Goal: Book appointment/travel/reservation

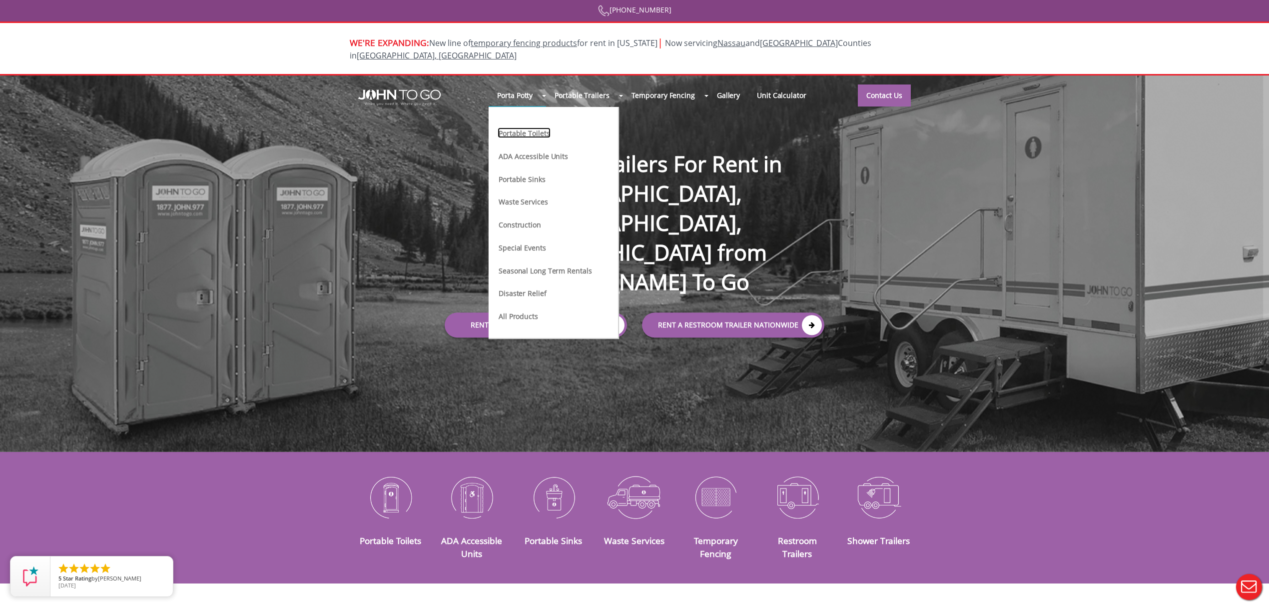
click at [550, 127] on link "Portable Toilets" at bounding box center [524, 132] width 53 height 10
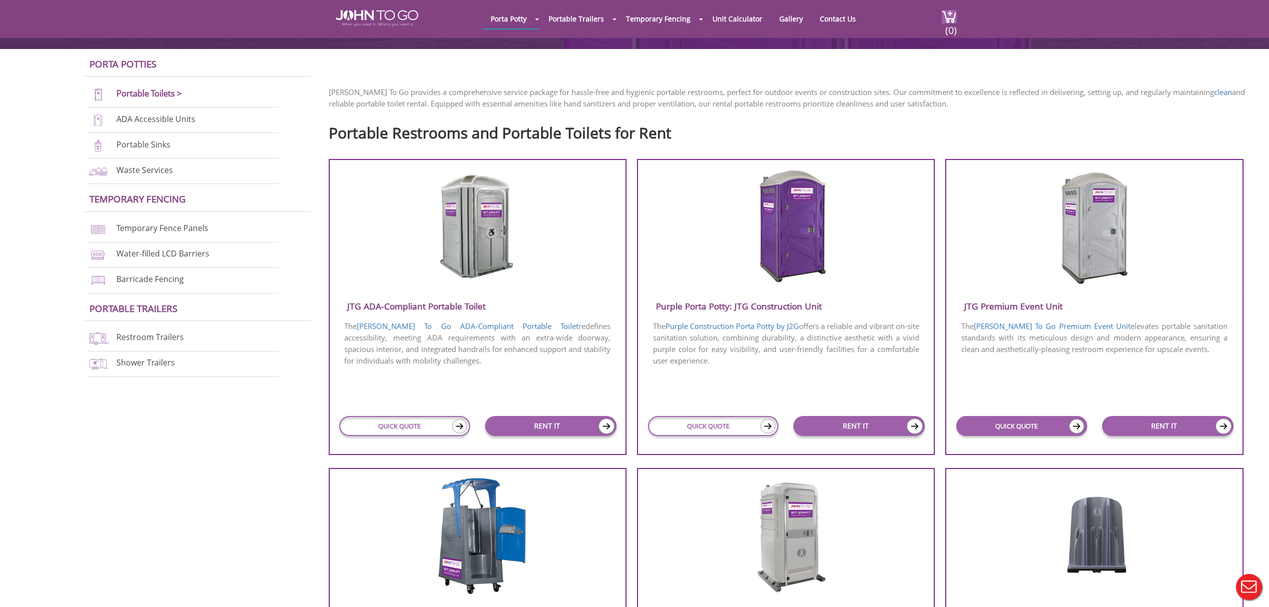
scroll to position [266, 0]
click at [1010, 418] on link "QUICK QUOTE" at bounding box center [1021, 425] width 131 height 20
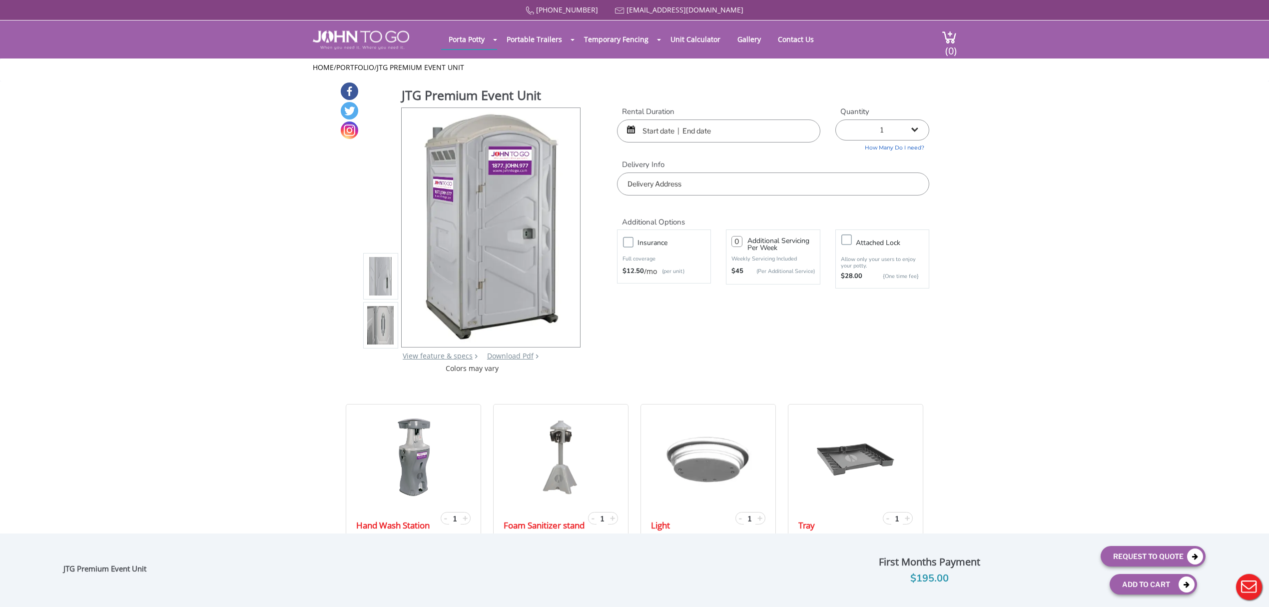
click at [675, 130] on input "text" at bounding box center [718, 130] width 203 height 23
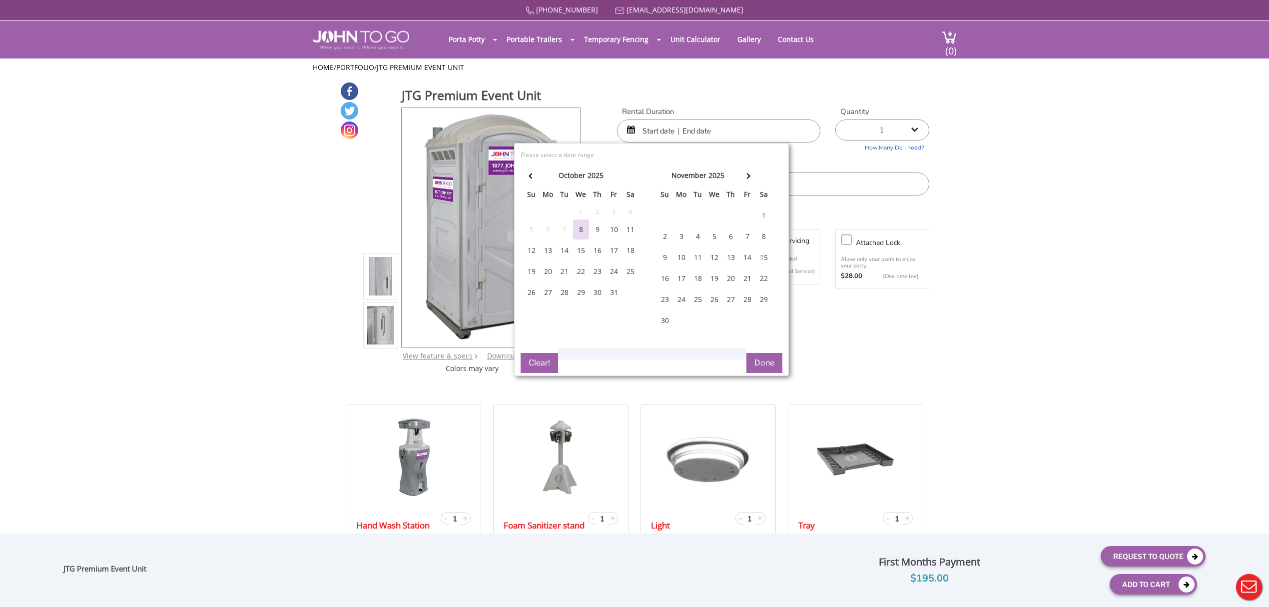
click at [664, 237] on div "2" at bounding box center [665, 236] width 16 height 20
click at [666, 240] on div "2" at bounding box center [665, 236] width 16 height 20
type input "[DATE] to [DATE]"
drag, startPoint x: 884, startPoint y: 193, endPoint x: 840, endPoint y: 191, distance: 44.0
click at [880, 192] on input "text" at bounding box center [773, 183] width 312 height 23
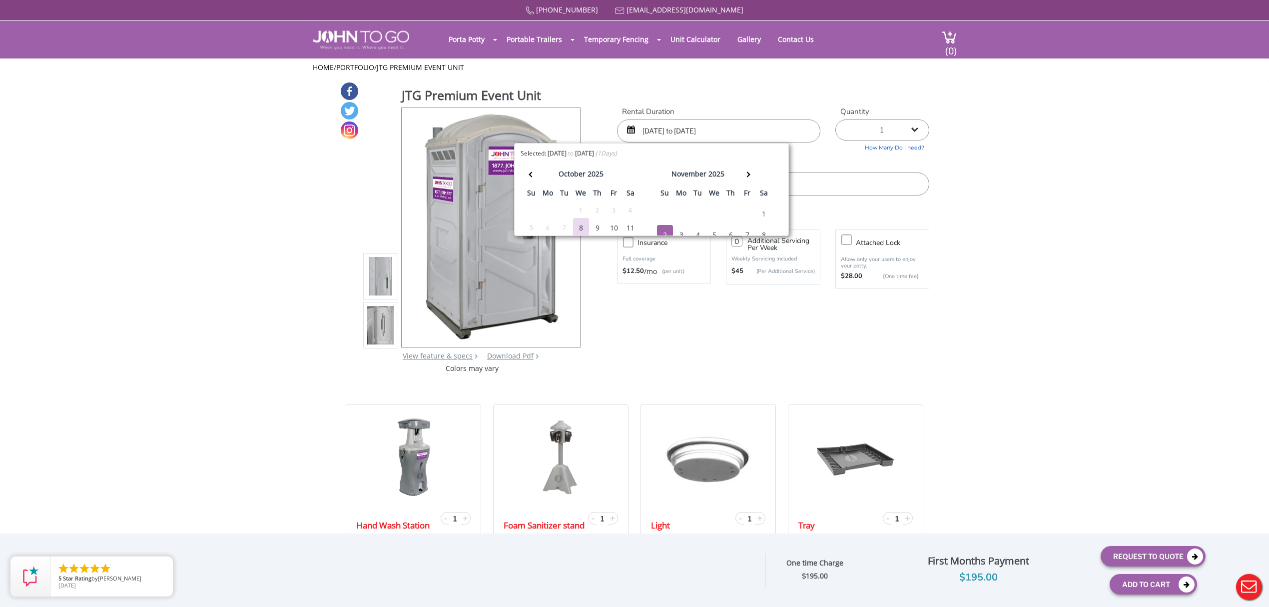
click at [840, 191] on input "text" at bounding box center [773, 183] width 312 height 23
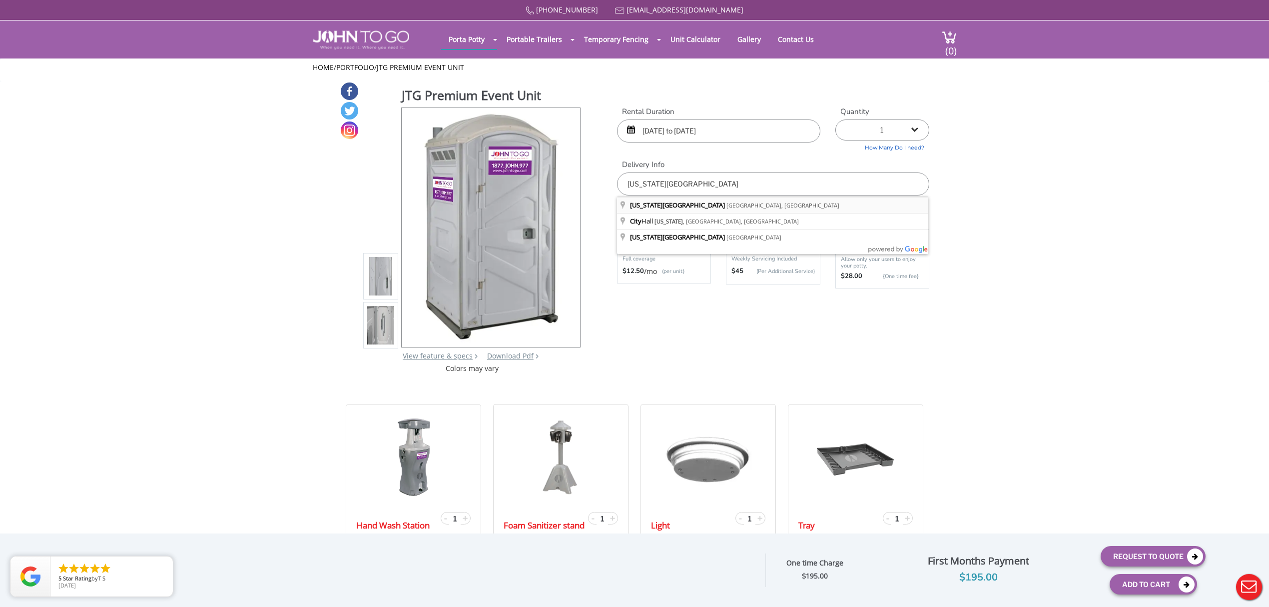
type input "[US_STATE][GEOGRAPHIC_DATA], [GEOGRAPHIC_DATA], [GEOGRAPHIC_DATA]"
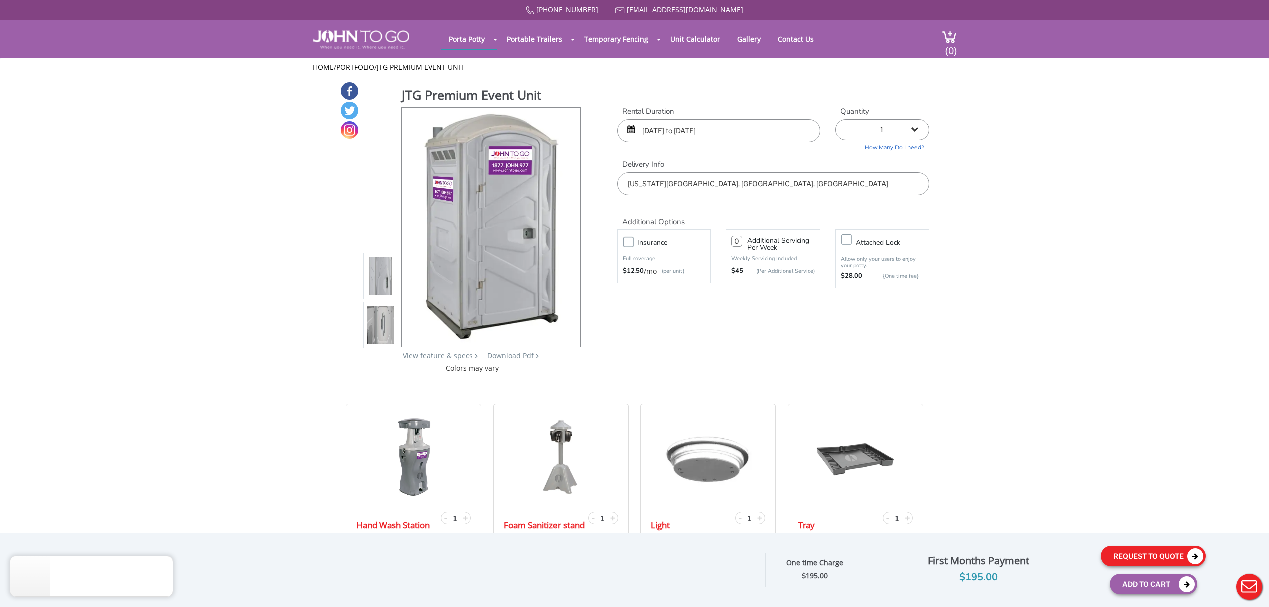
click at [1140, 558] on button "Request To Quote" at bounding box center [1153, 556] width 105 height 20
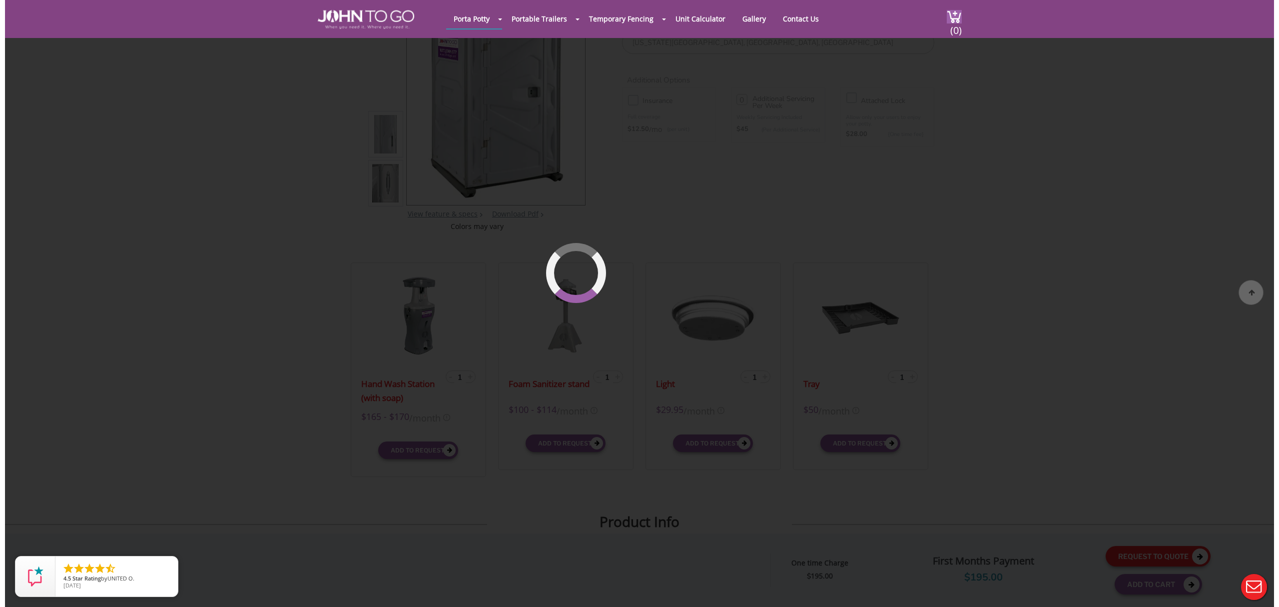
scroll to position [106, 0]
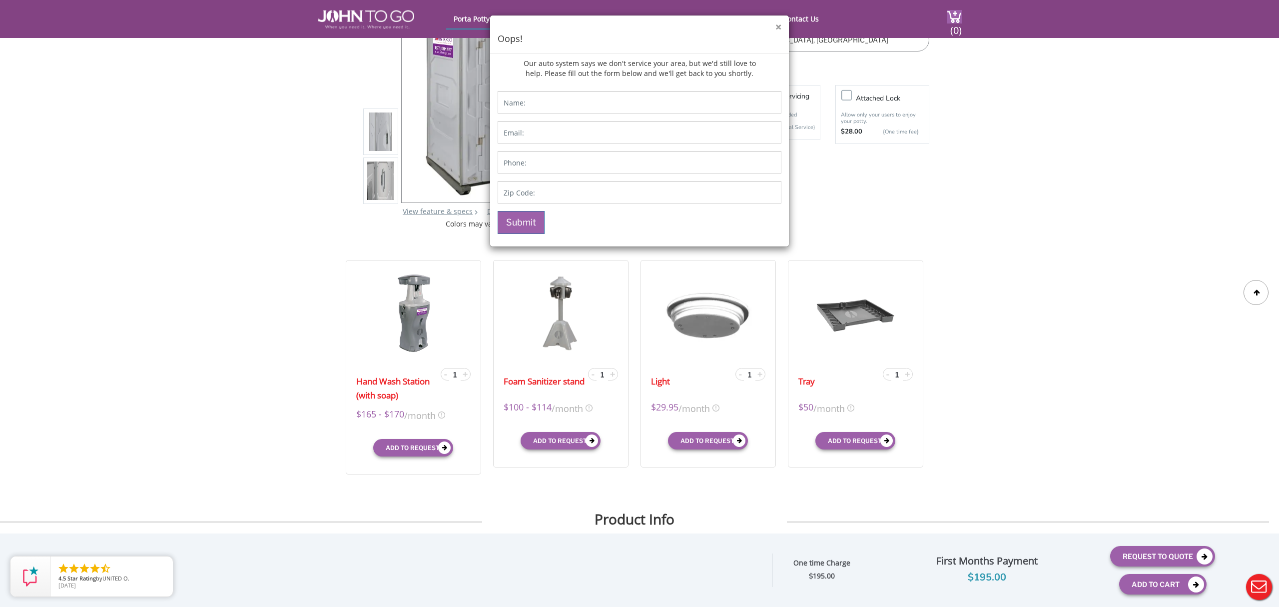
click at [776, 29] on button "×" at bounding box center [779, 27] width 6 height 10
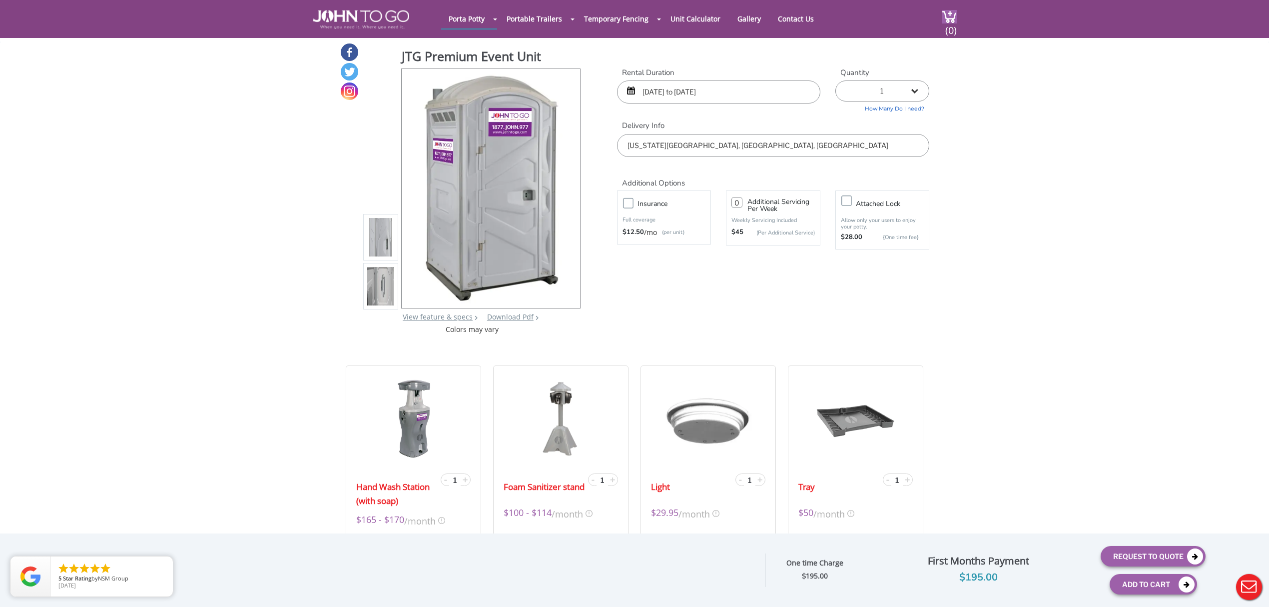
scroll to position [0, 0]
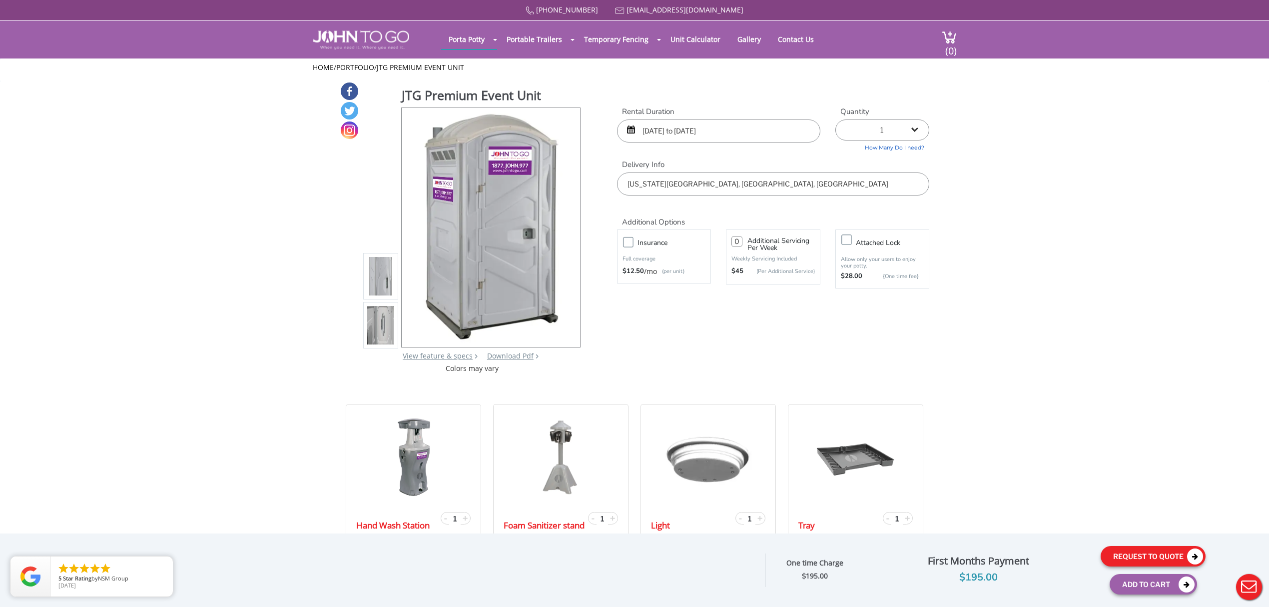
click at [1148, 556] on button "Request To Quote" at bounding box center [1153, 556] width 105 height 20
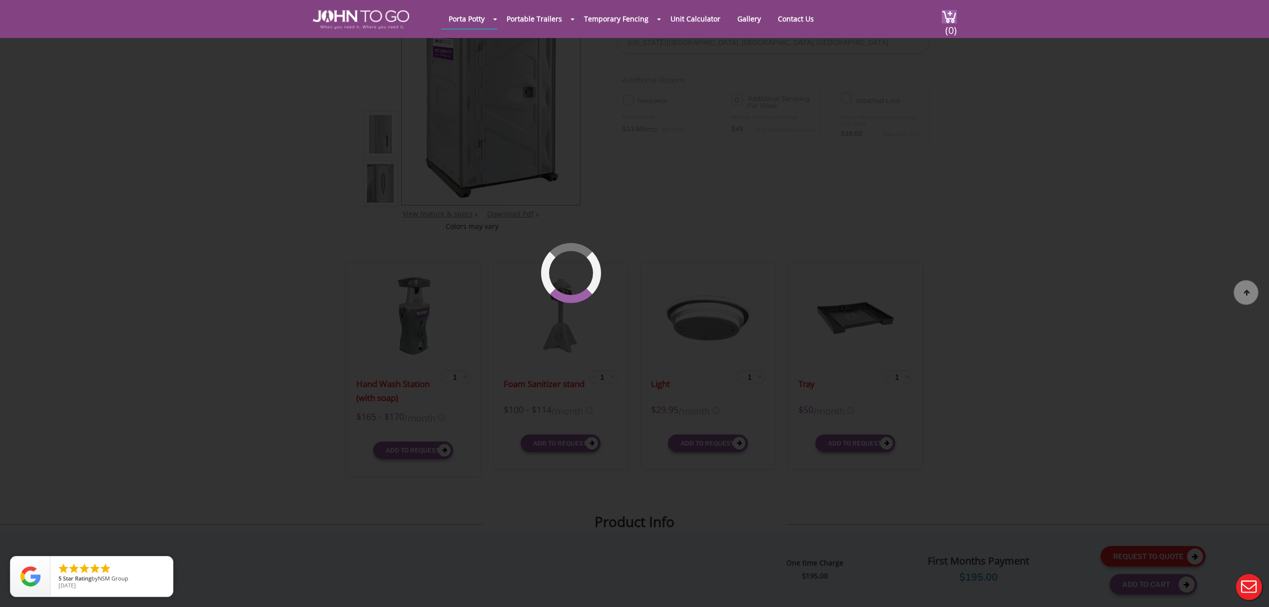
scroll to position [106, 0]
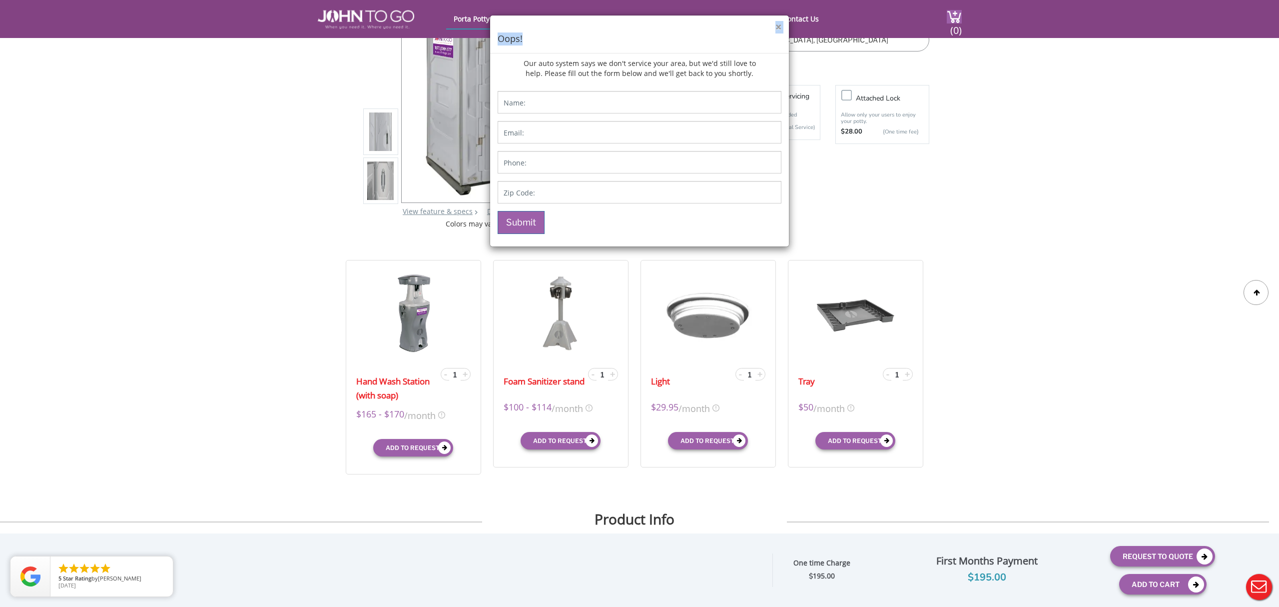
click at [776, 24] on div "× Oops!" at bounding box center [639, 34] width 299 height 38
click at [778, 24] on button "×" at bounding box center [779, 27] width 6 height 10
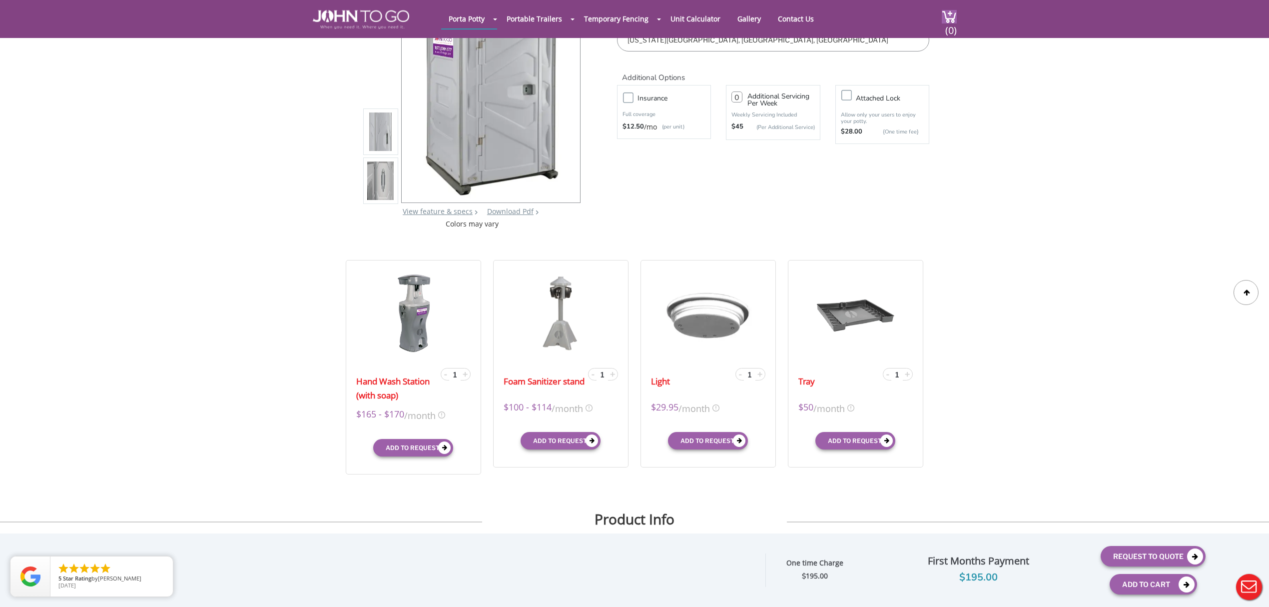
drag, startPoint x: 682, startPoint y: 45, endPoint x: 586, endPoint y: 40, distance: 95.6
click at [586, 40] on div "JTG Premium Event Unit View feature & specs Download Pdf Product PDF Addon PDF …" at bounding box center [635, 83] width 590 height 292
